Goal: Download file/media

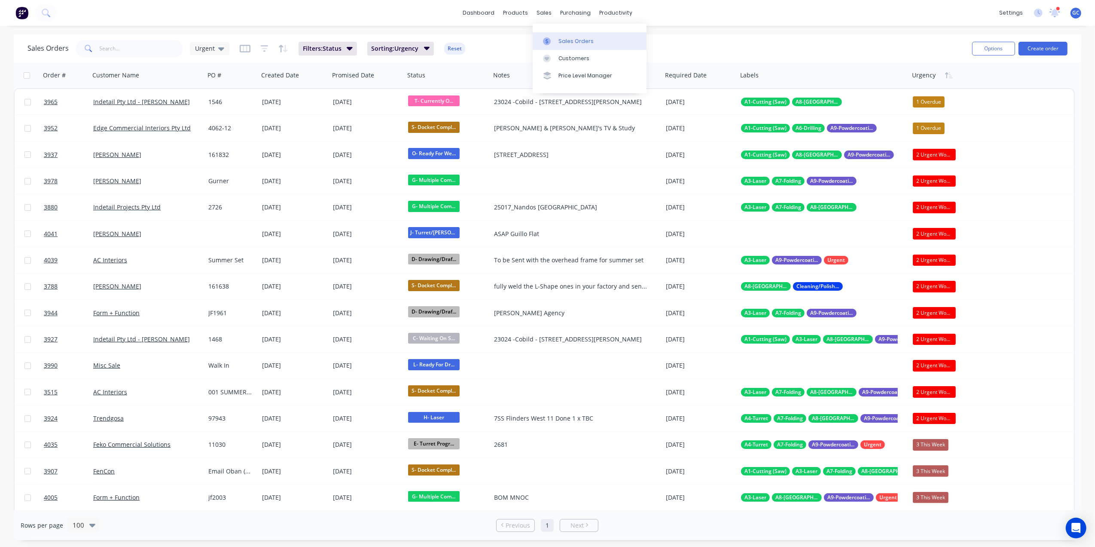
drag, startPoint x: 565, startPoint y: 33, endPoint x: 572, endPoint y: 42, distance: 12.2
click at [565, 33] on link "Sales Orders" at bounding box center [590, 40] width 114 height 17
click at [150, 42] on input "text" at bounding box center [142, 48] width 84 height 17
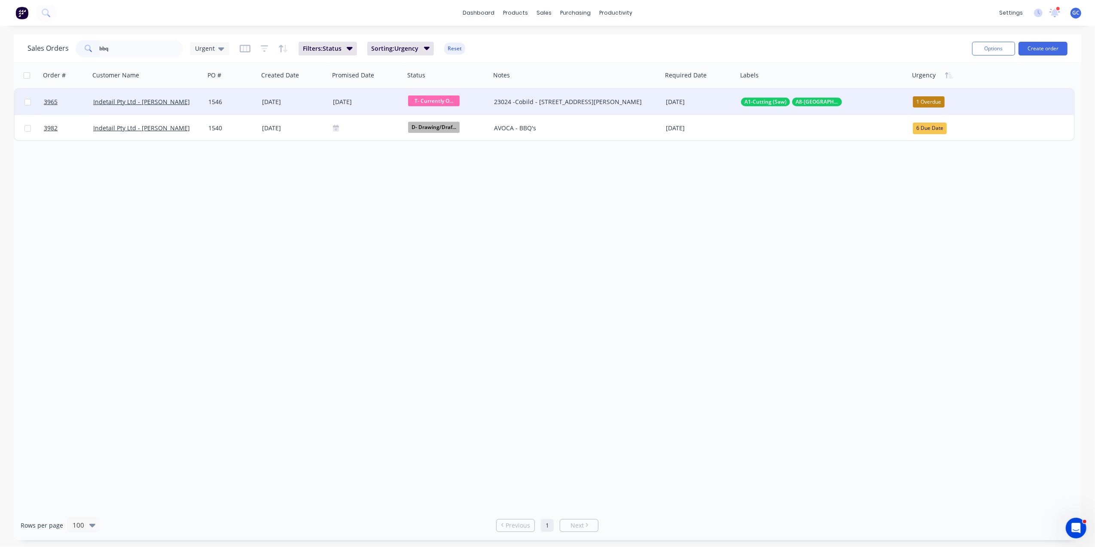
type input "bbq"
click at [253, 100] on div "1546" at bounding box center [231, 102] width 47 height 9
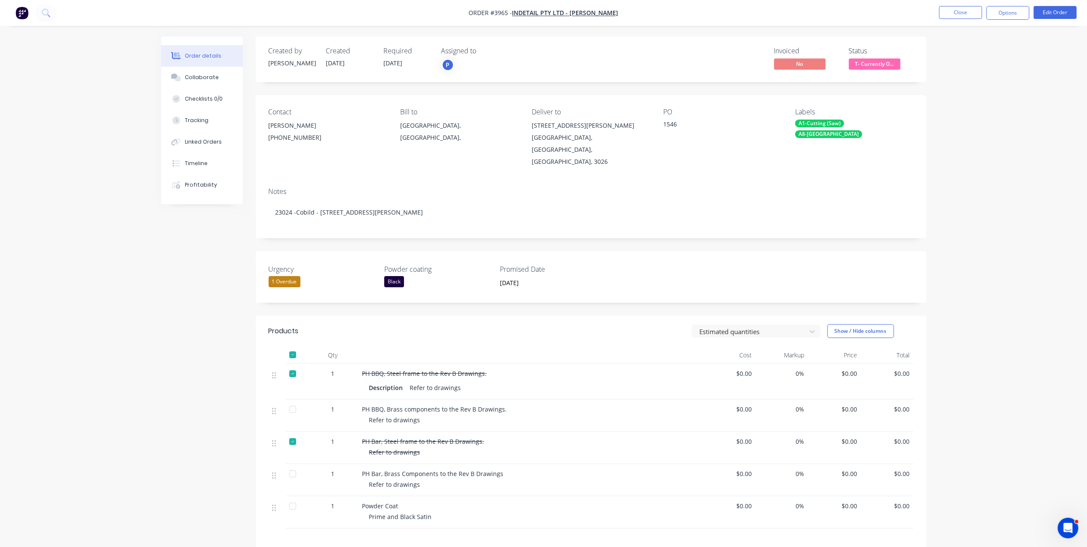
click at [963, 3] on nav "Order #3965 - Indetail Pty Ltd - [PERSON_NAME] Close Options Edit Order" at bounding box center [543, 13] width 1087 height 26
click at [959, 7] on button "Close" at bounding box center [960, 12] width 43 height 13
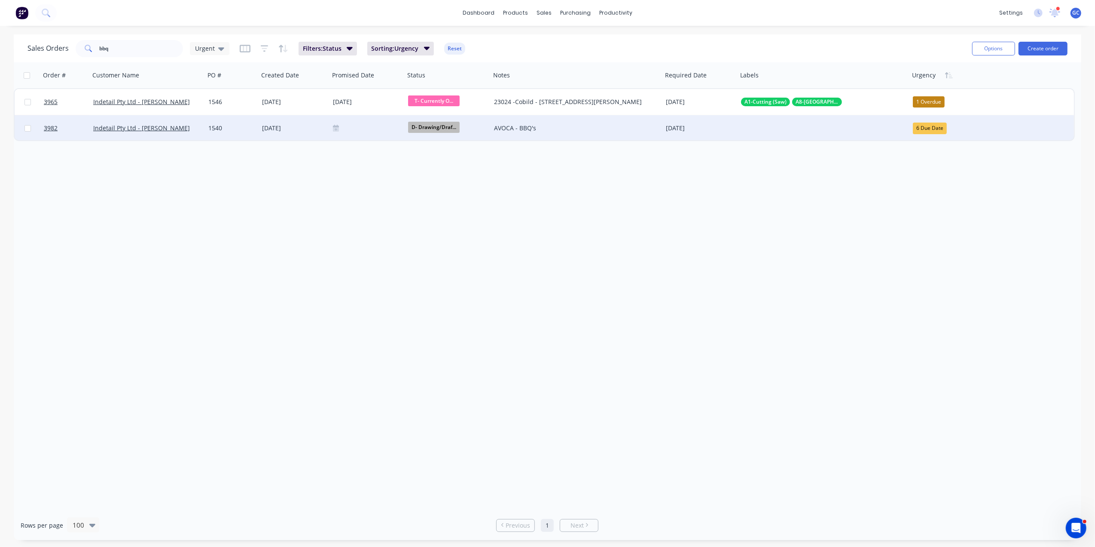
click at [223, 135] on div "1540" at bounding box center [232, 128] width 54 height 26
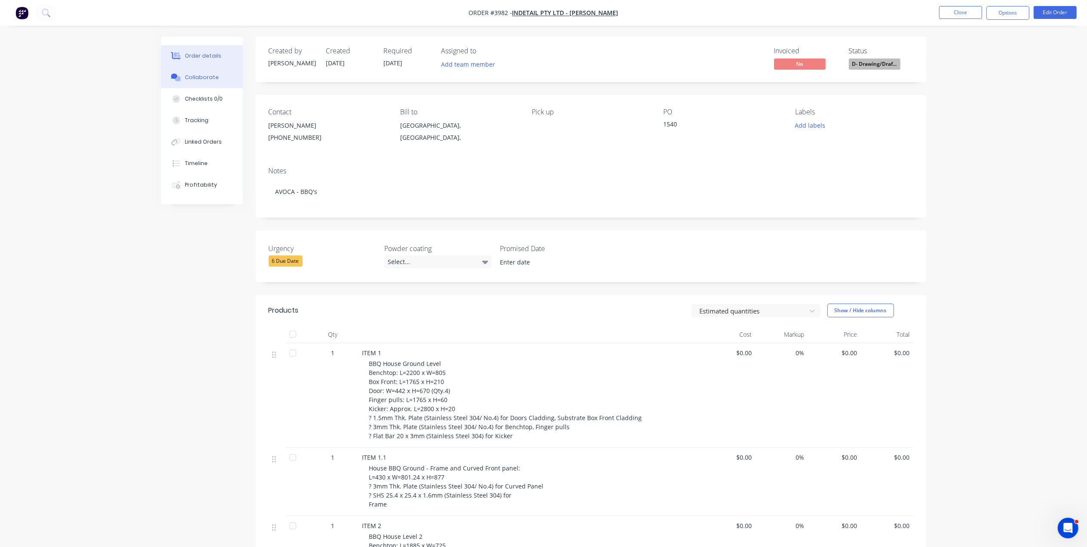
click at [198, 76] on div "Collaborate" at bounding box center [202, 77] width 34 height 8
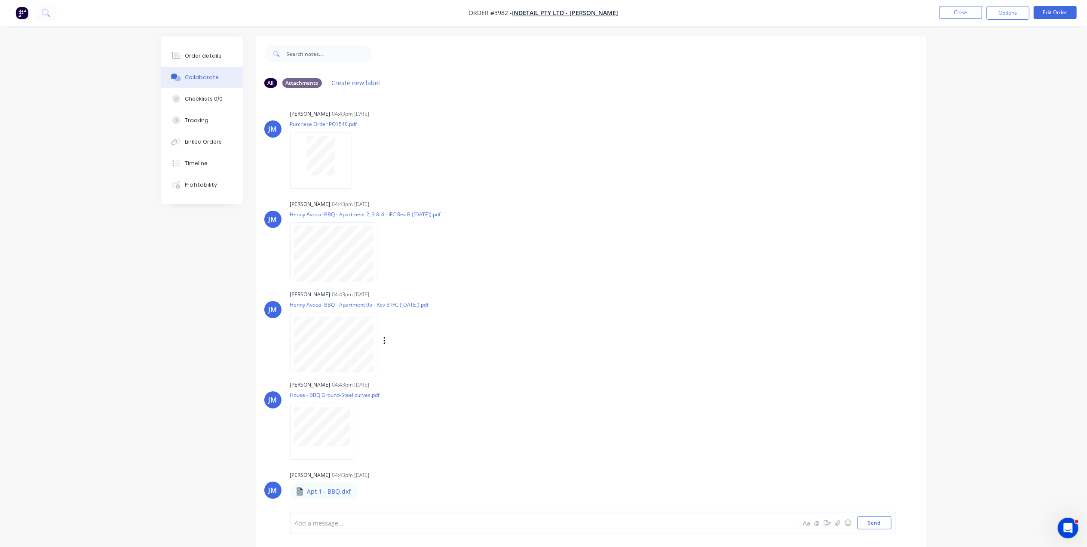
scroll to position [286, 0]
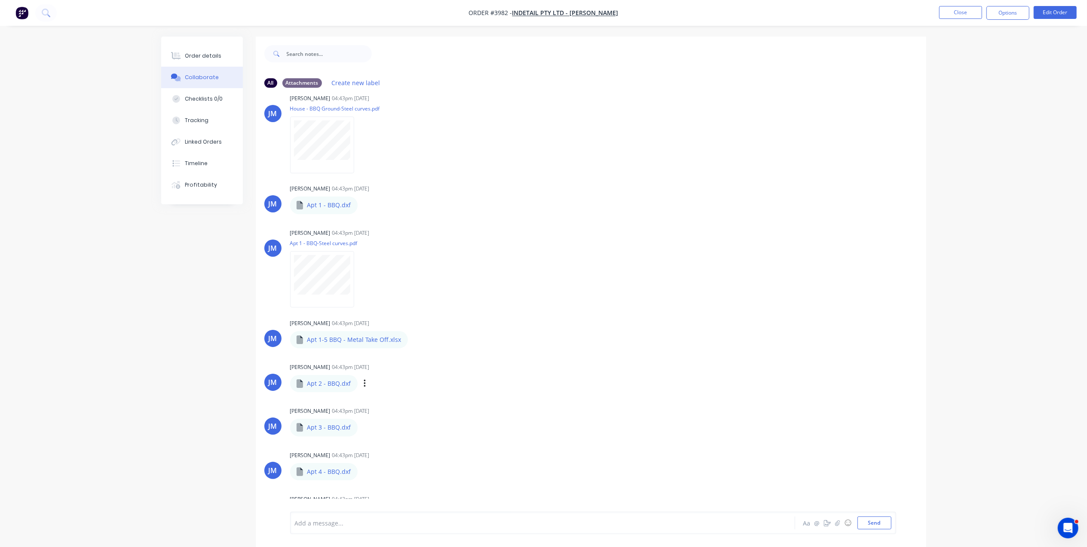
click at [332, 381] on p "Apt 2 - BBQ.dxf" at bounding box center [329, 383] width 44 height 9
click at [363, 384] on icon "button" at bounding box center [364, 384] width 3 height 10
click at [408, 399] on button "Download" at bounding box center [421, 406] width 97 height 19
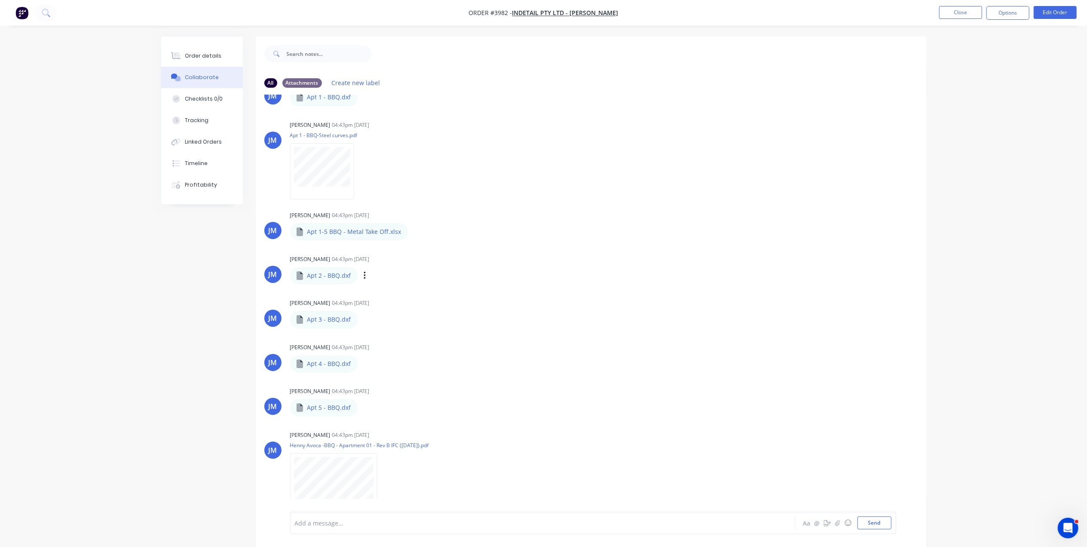
scroll to position [396, 0]
click at [371, 226] on div "Apt 1-5 BBQ - Metal Take Off.xlsx" at bounding box center [397, 224] width 214 height 8
click at [414, 229] on button "button" at bounding box center [414, 229] width 3 height 12
click at [455, 252] on button "Download" at bounding box center [471, 252] width 97 height 19
click at [292, 323] on div "Apt 3 - BBQ.dxf" at bounding box center [323, 317] width 67 height 17
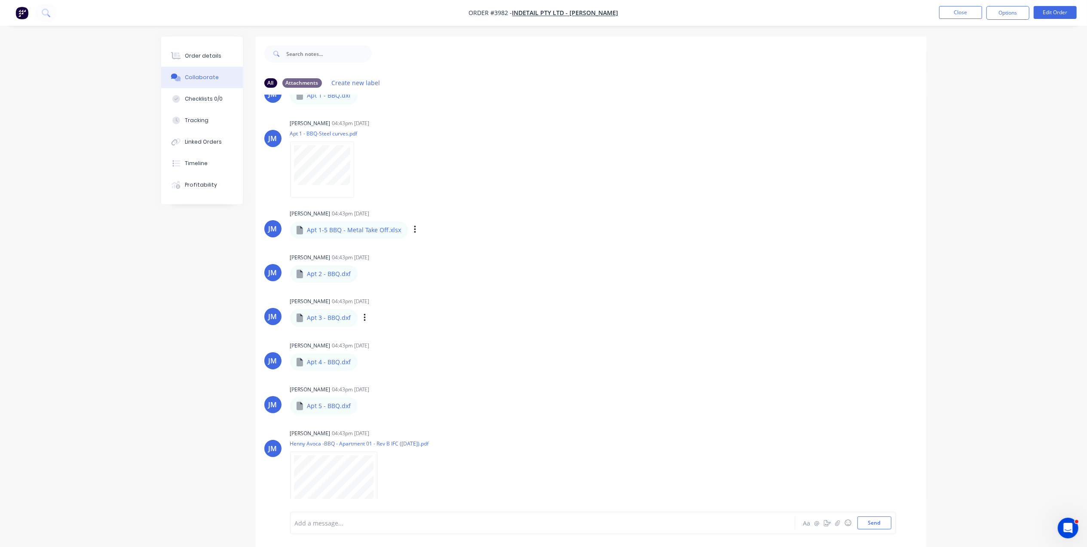
click at [332, 320] on p "Apt 3 - BBQ.dxf" at bounding box center [329, 317] width 44 height 9
click at [365, 315] on button "button" at bounding box center [364, 318] width 3 height 12
click at [390, 336] on button "Download" at bounding box center [421, 340] width 97 height 19
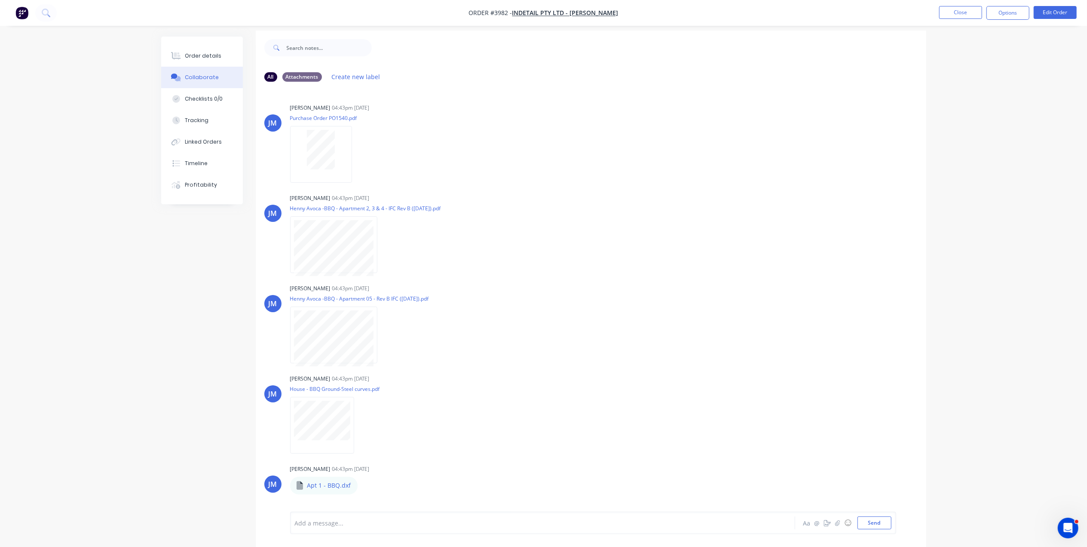
scroll to position [0, 0]
click at [335, 161] on div at bounding box center [321, 156] width 54 height 40
drag, startPoint x: 574, startPoint y: 203, endPoint x: 806, endPoint y: 14, distance: 299.0
click at [574, 202] on div "[PERSON_NAME] 04:43pm [DATE] Henny Avoca -BBQ - Apartment 2, 3 & 4 - IFC Rev B …" at bounding box center [591, 236] width 670 height 77
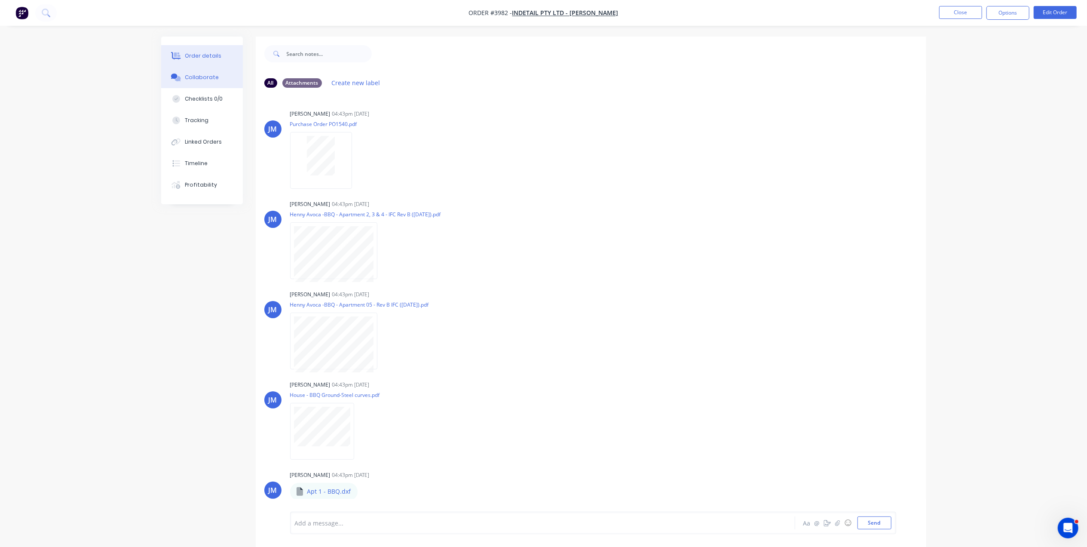
click at [230, 51] on button "Order details" at bounding box center [202, 55] width 82 height 21
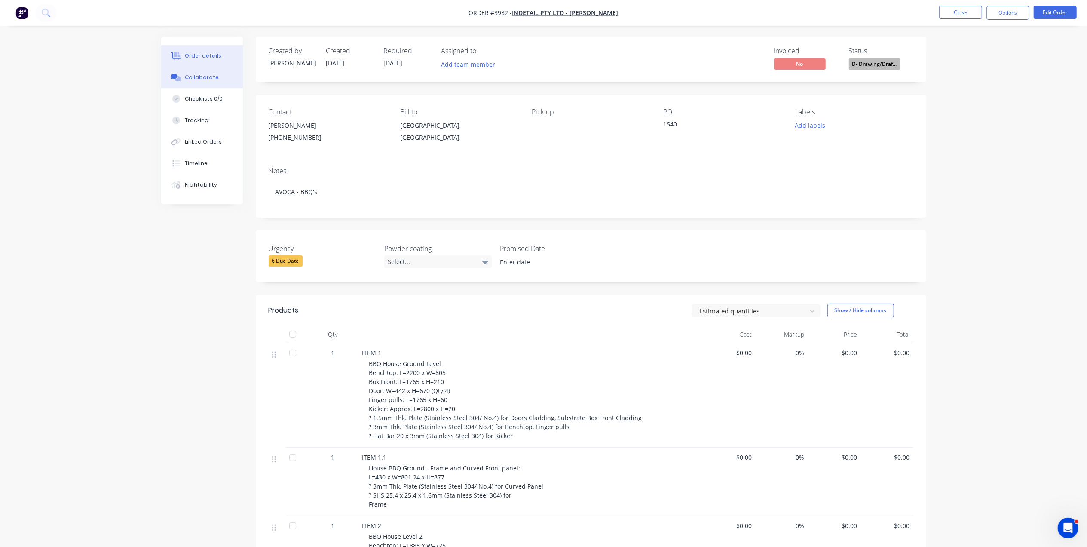
click at [213, 78] on div "Collaborate" at bounding box center [202, 77] width 34 height 8
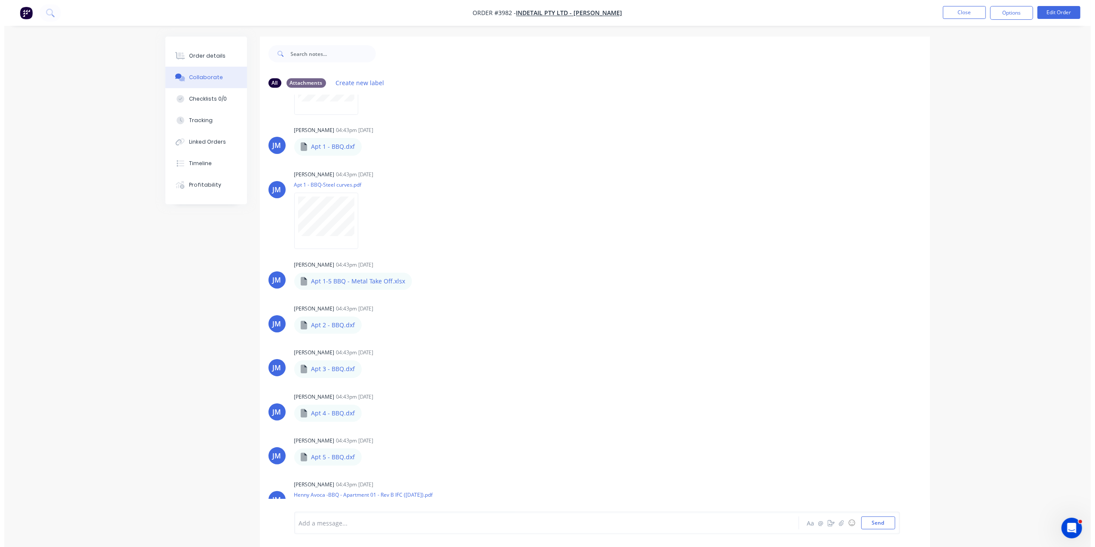
scroll to position [396, 0]
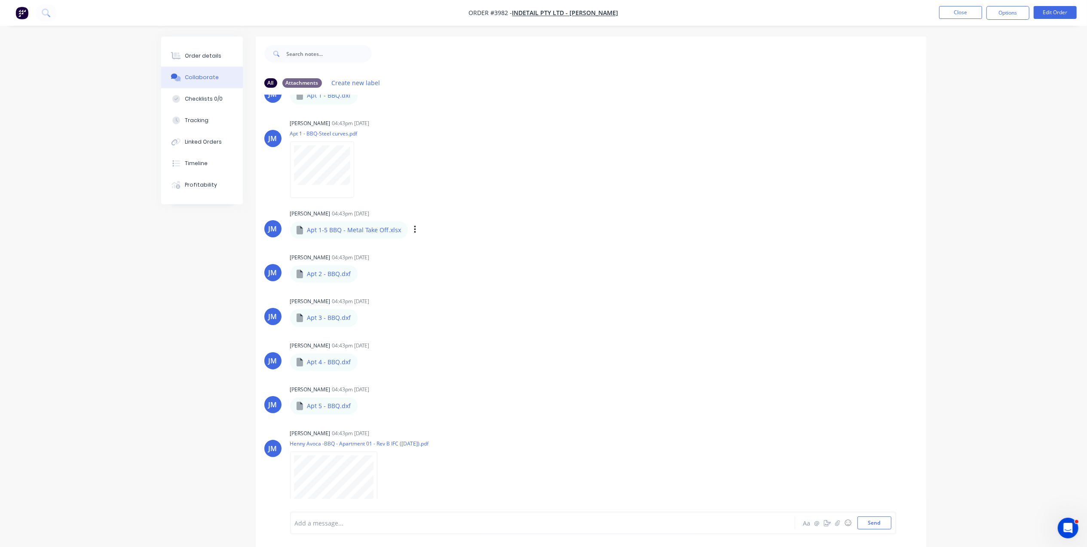
click at [360, 229] on p "Apt 1-5 BBQ - Metal Take Off.xlsx" at bounding box center [354, 230] width 94 height 9
click at [418, 227] on div "Labels Download Delete" at bounding box center [459, 229] width 97 height 12
click at [414, 227] on icon "button" at bounding box center [415, 230] width 3 height 10
click at [449, 241] on button "Labels" at bounding box center [471, 232] width 97 height 19
click at [508, 191] on div "[PERSON_NAME] 04:43pm [DATE] Apt 1 - BBQ-Steel curves.pdf Labels Download Delete" at bounding box center [424, 155] width 269 height 77
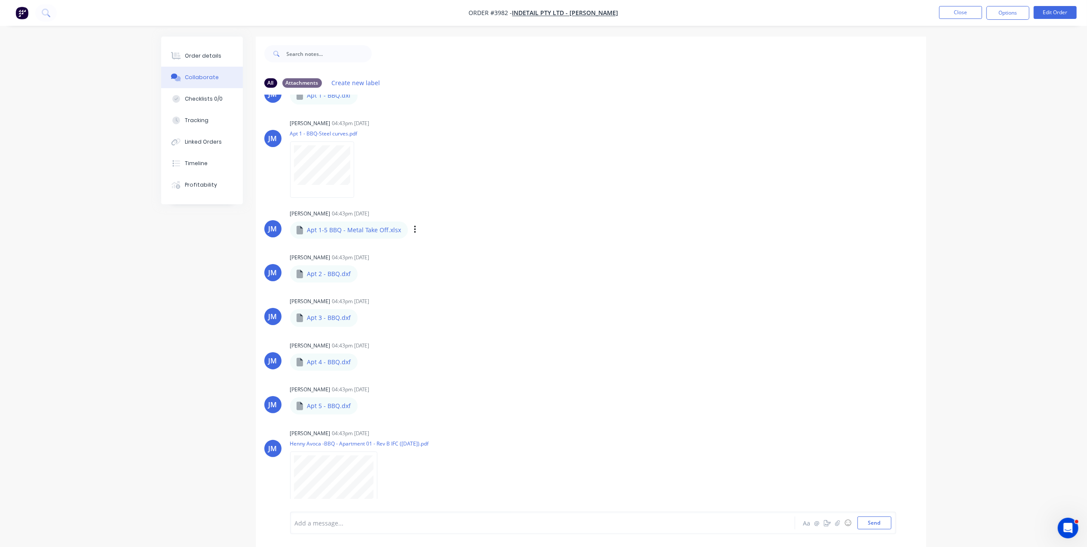
click at [392, 224] on div "Apt 1-5 BBQ - Metal Take Off.xlsx" at bounding box center [397, 224] width 214 height 8
click at [942, 12] on button "Close" at bounding box center [960, 12] width 43 height 13
